Goal: Check status: Check status

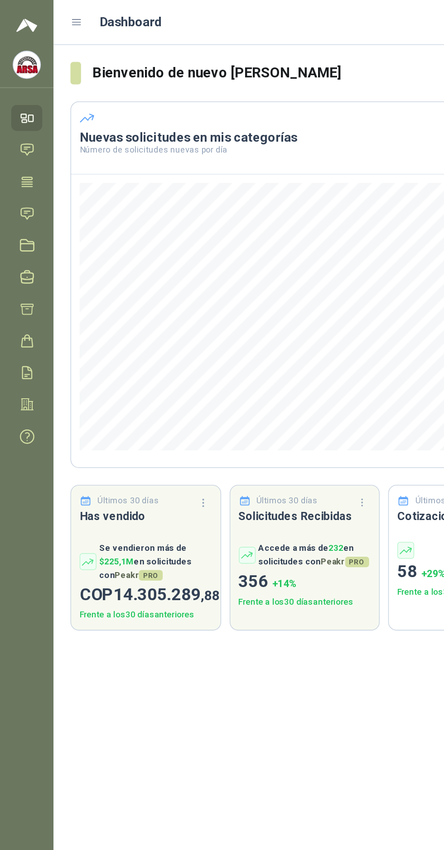
click at [10, 139] on link "Solicitudes" at bounding box center [17, 137] width 20 height 17
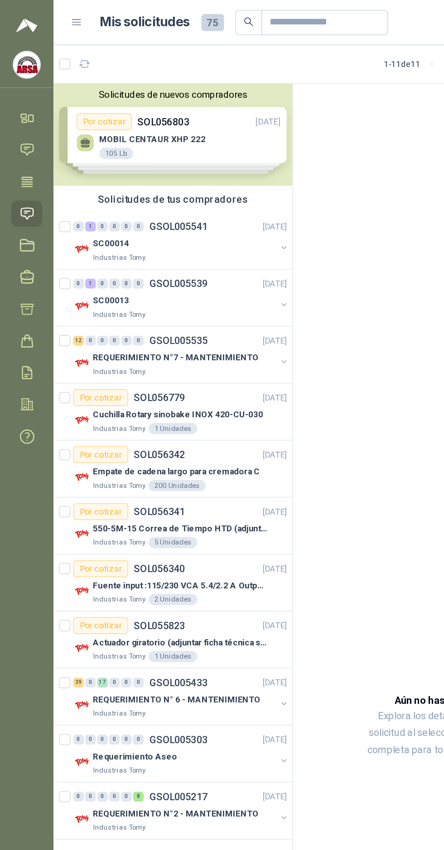
click at [105, 187] on div "0 1 0 0 0 0 GSOL005539 [DATE]" at bounding box center [116, 182] width 139 height 11
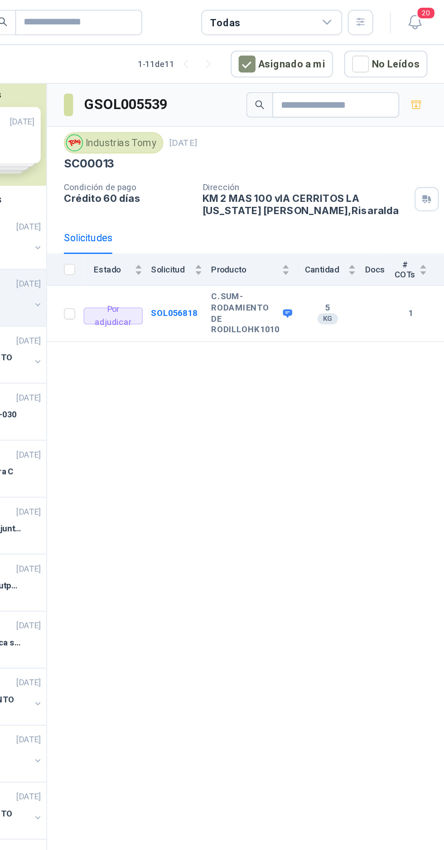
click at [270, 202] on b "SOL056818" at bounding box center [270, 201] width 30 height 6
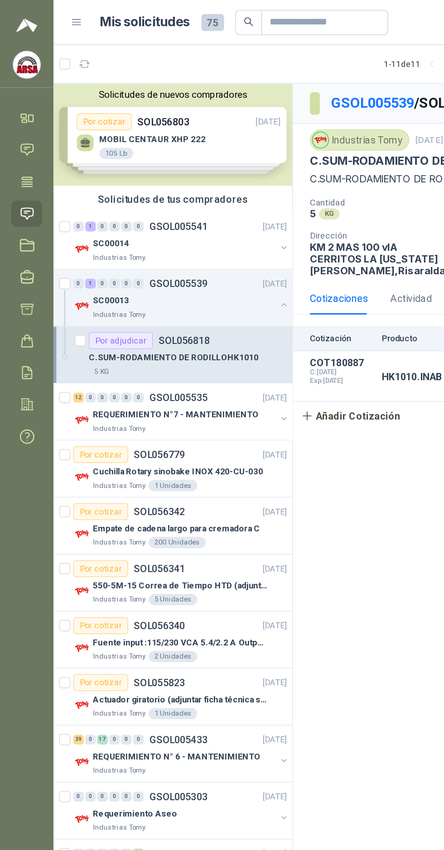
click at [106, 143] on p "GSOL005541" at bounding box center [115, 146] width 38 height 6
